Goal: Navigation & Orientation: Find specific page/section

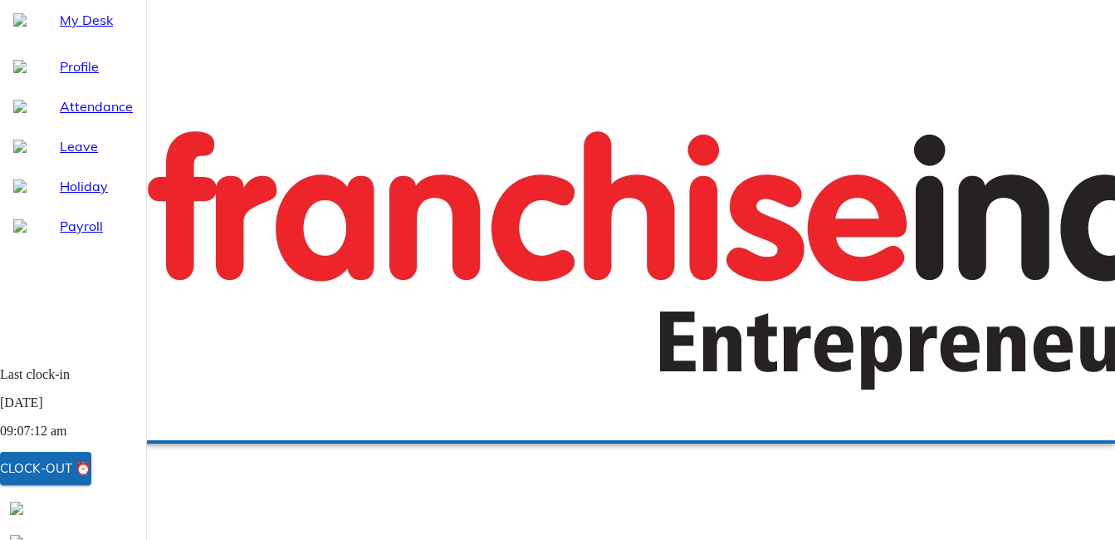
click at [68, 236] on span "Payroll" at bounding box center [96, 226] width 73 height 20
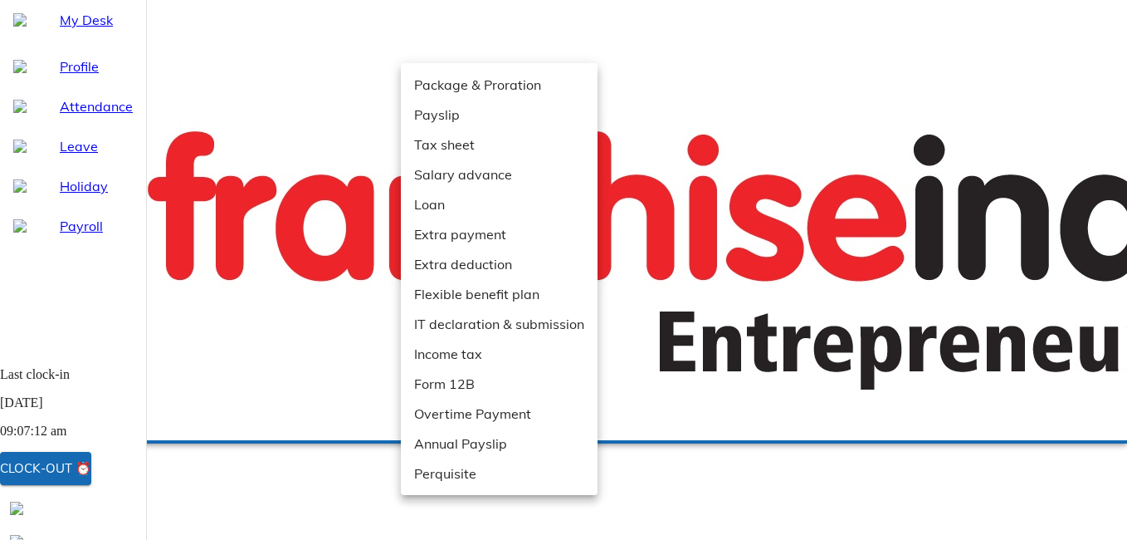
click at [742, 130] on div at bounding box center [563, 270] width 1127 height 540
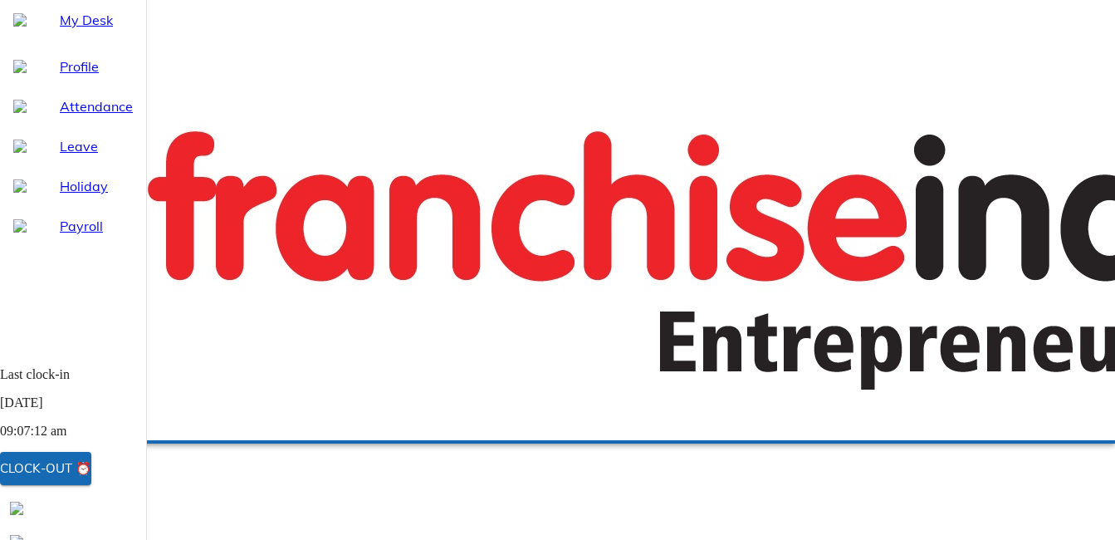
scroll to position [60, 0]
click at [76, 116] on span "Attendance" at bounding box center [96, 106] width 73 height 20
select select "10"
click at [72, 30] on span "My Desk" at bounding box center [96, 20] width 73 height 20
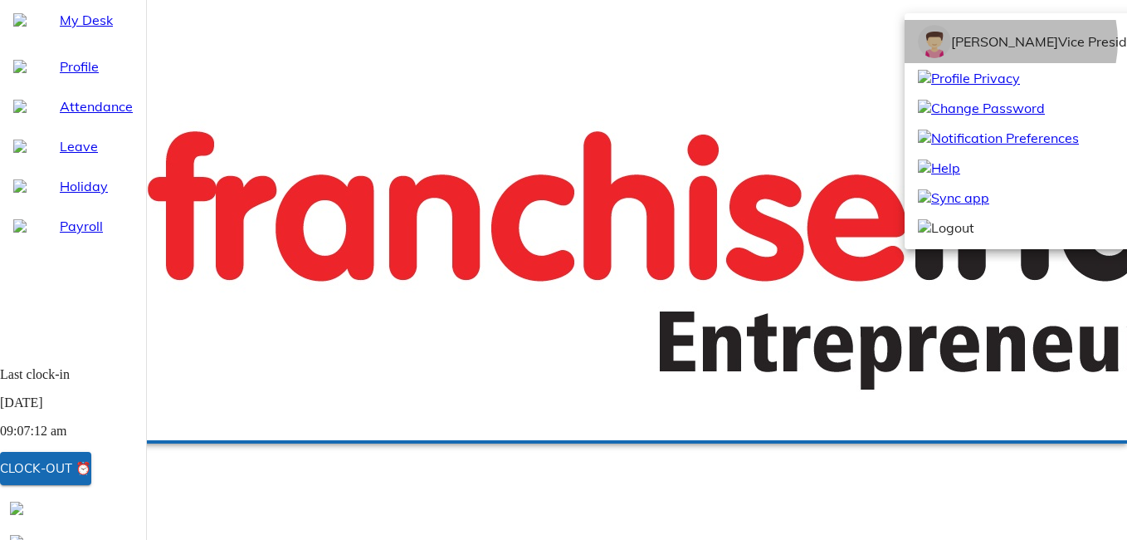
click at [1005, 50] on span "[PERSON_NAME]" at bounding box center [1004, 41] width 107 height 17
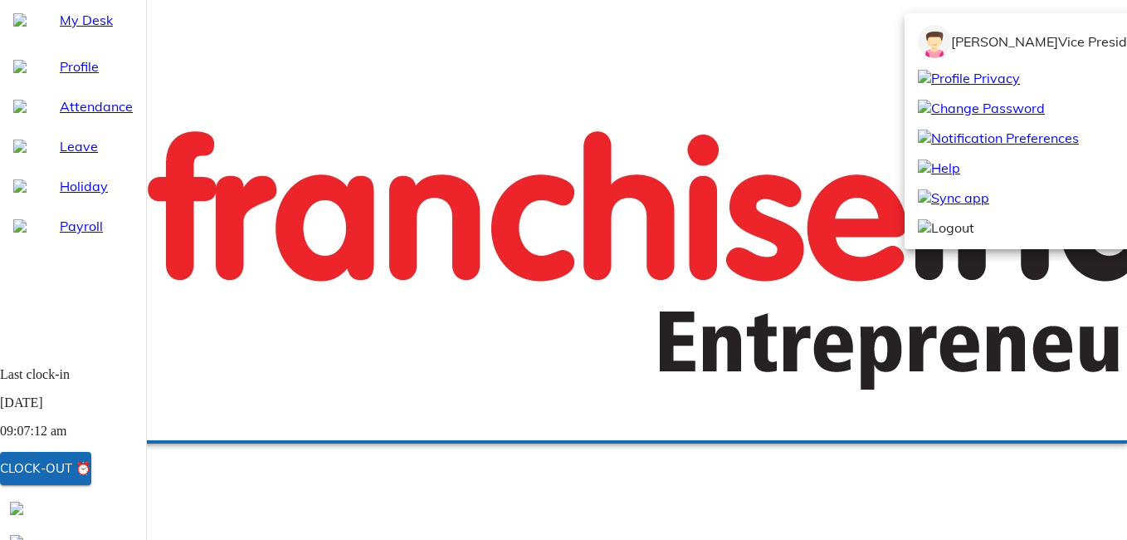
click at [1112, 22] on div at bounding box center [563, 270] width 1127 height 540
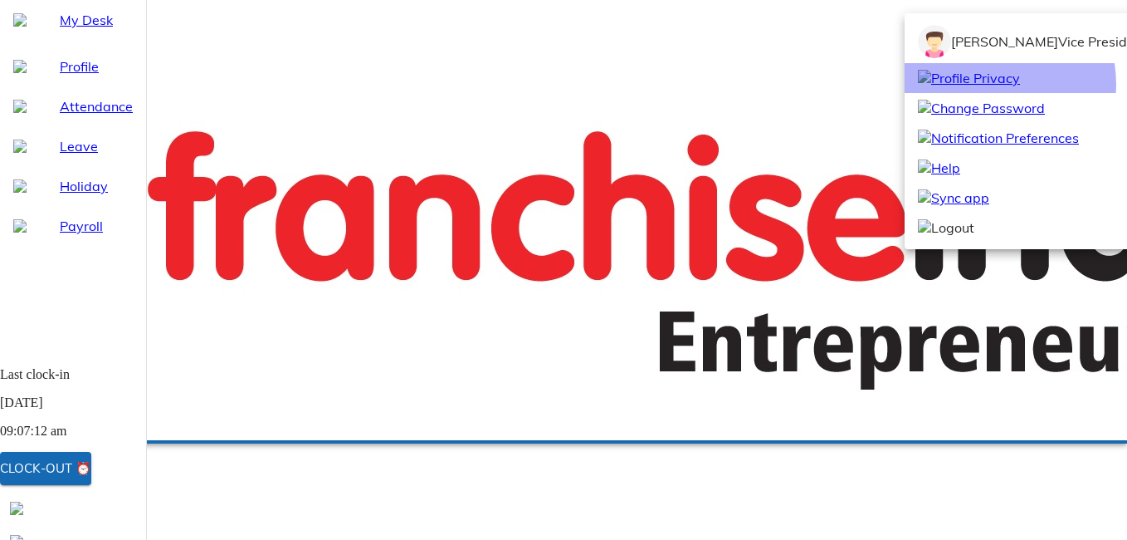
click at [987, 88] on span "Profile Privacy" at bounding box center [969, 78] width 102 height 20
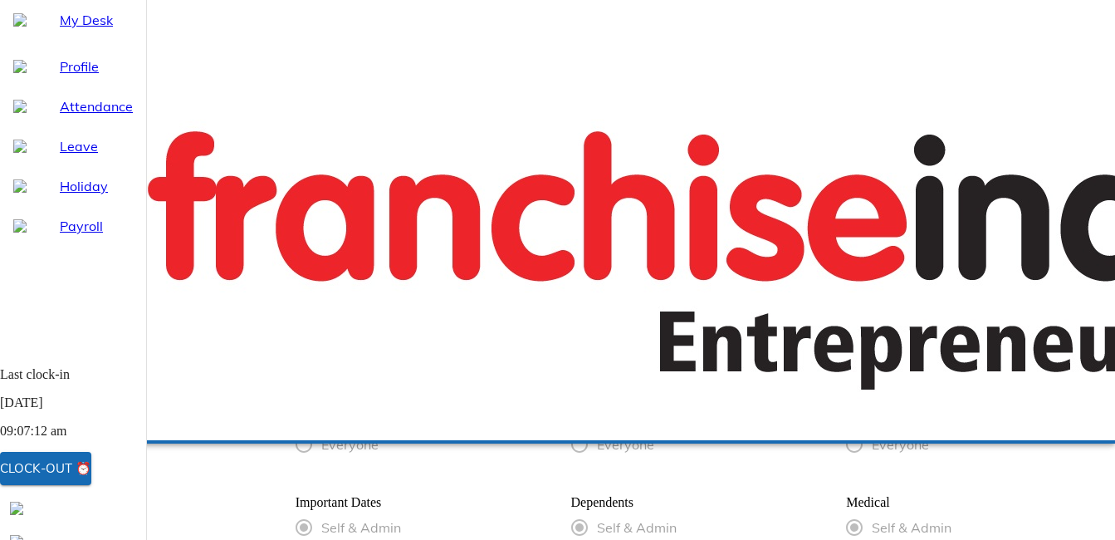
scroll to position [367, 0]
click at [60, 30] on span "My Desk" at bounding box center [96, 20] width 73 height 20
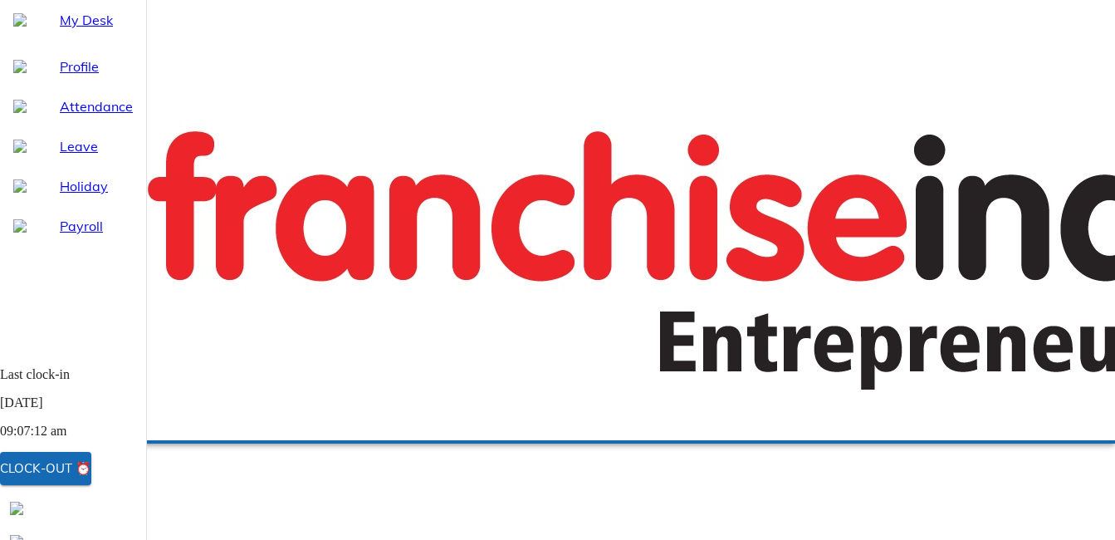
scroll to position [367, 0]
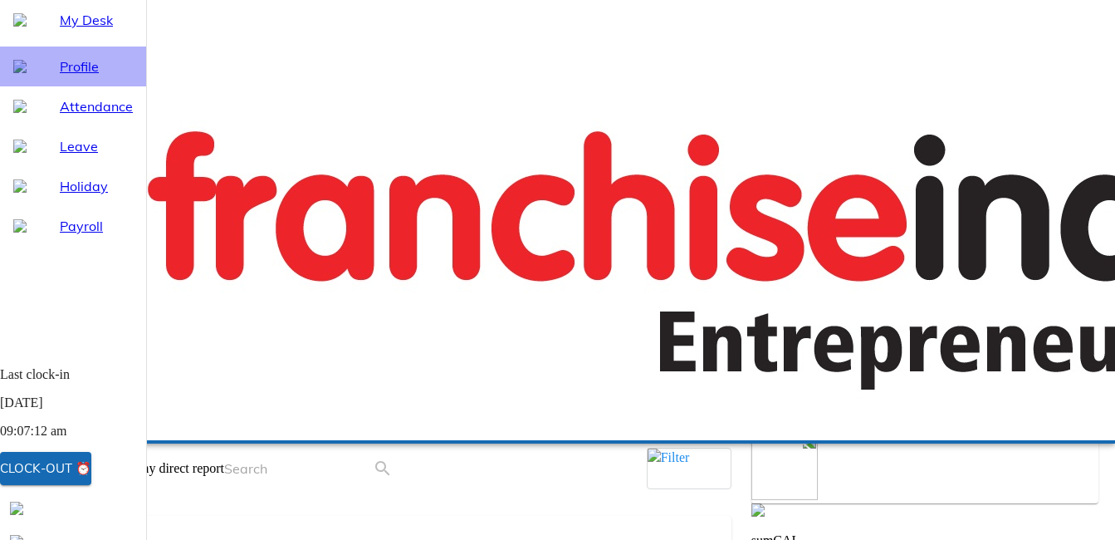
click at [67, 76] on span "Profile" at bounding box center [96, 66] width 73 height 20
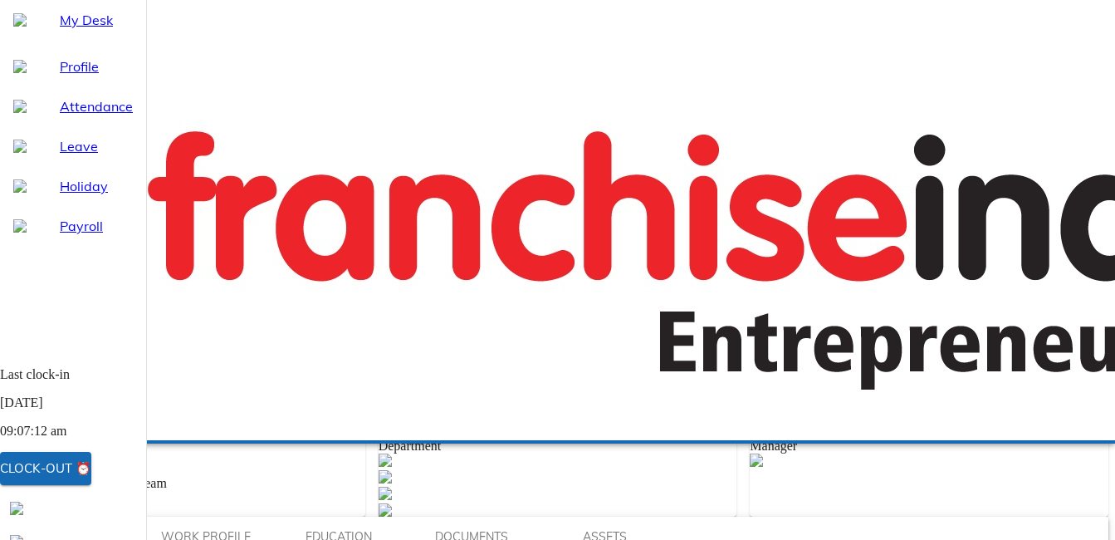
scroll to position [367, 0]
